Goal: Information Seeking & Learning: Learn about a topic

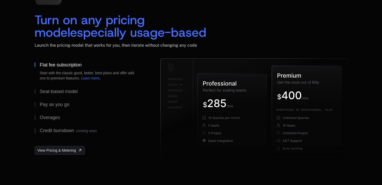
scroll to position [820, 0]
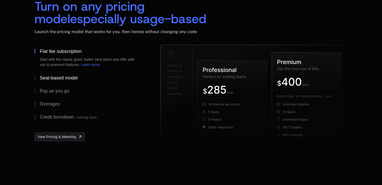
click at [49, 77] on div "Seat-based model" at bounding box center [59, 77] width 38 height 5
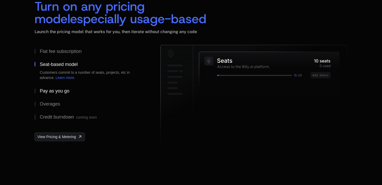
click at [49, 89] on div "Pay as you go" at bounding box center [55, 90] width 30 height 5
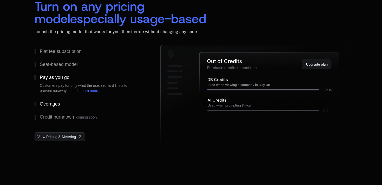
click at [48, 100] on button "Overages" at bounding box center [89, 103] width 109 height 13
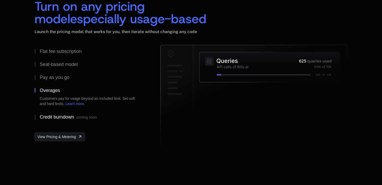
click at [47, 114] on div "Credit burndown coming soon" at bounding box center [68, 116] width 57 height 5
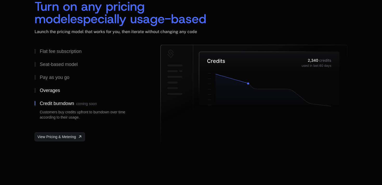
click at [50, 95] on button "Overages" at bounding box center [89, 90] width 109 height 13
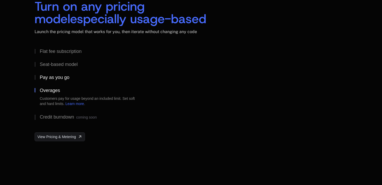
click at [53, 81] on button "Pay as you go" at bounding box center [89, 77] width 109 height 13
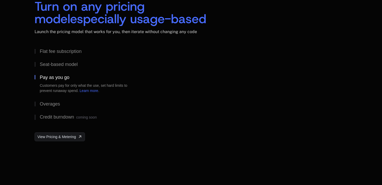
click at [54, 72] on button "Pay as you go Customers pay for only what the use, set hard limits to prevent r…" at bounding box center [89, 84] width 109 height 27
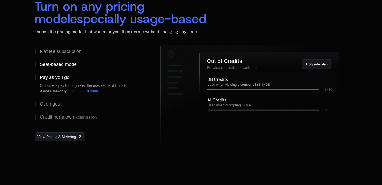
click at [54, 66] on div "Seat-based model" at bounding box center [59, 64] width 38 height 5
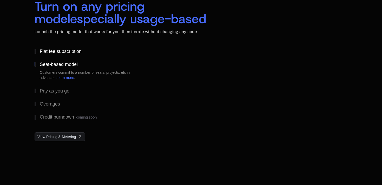
click at [58, 49] on div "Flat fee subscription" at bounding box center [61, 51] width 42 height 5
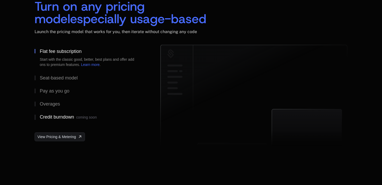
click at [49, 116] on div "Credit burndown coming soon" at bounding box center [68, 116] width 57 height 5
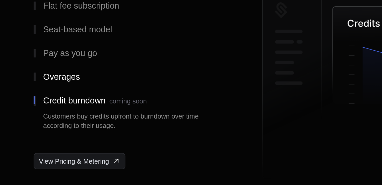
click at [42, 92] on div "Overages" at bounding box center [50, 90] width 20 height 5
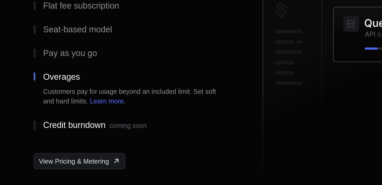
click at [41, 112] on button "Credit burndown coming soon" at bounding box center [89, 117] width 109 height 14
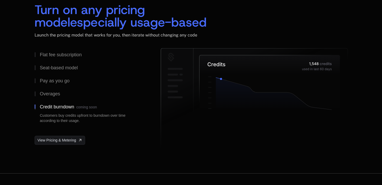
scroll to position [817, 0]
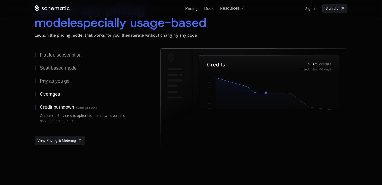
click at [52, 90] on button "Overages" at bounding box center [89, 93] width 109 height 13
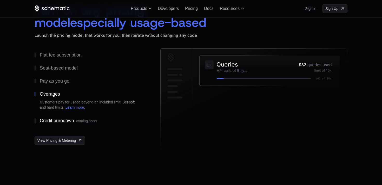
click at [46, 119] on div "Credit burndown coming soon" at bounding box center [68, 120] width 57 height 5
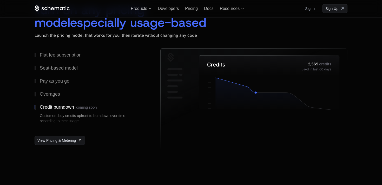
click at [151, 96] on div "Flat fee subscription Seat-based model Pay as you go Overages Credit burndown c…" at bounding box center [191, 100] width 313 height 104
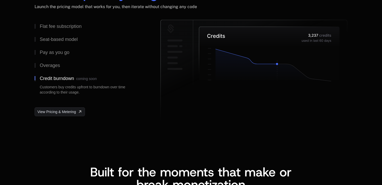
click at [151, 96] on div "Flat fee subscription Seat-based model Pay as you go Overages Credit burndown c…" at bounding box center [191, 72] width 313 height 104
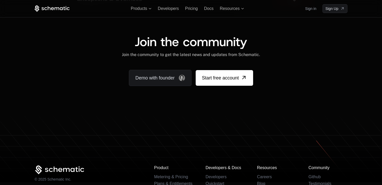
scroll to position [3271, 0]
